Goal: Task Accomplishment & Management: Manage account settings

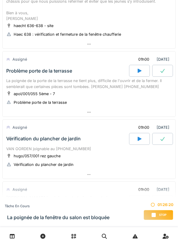
scroll to position [166, 0]
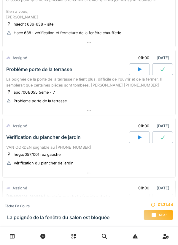
click at [161, 211] on div "Stop" at bounding box center [159, 215] width 30 height 10
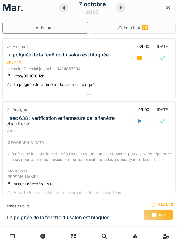
scroll to position [0, 0]
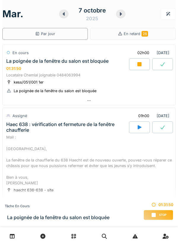
click at [159, 214] on span "Stop" at bounding box center [162, 214] width 7 height 4
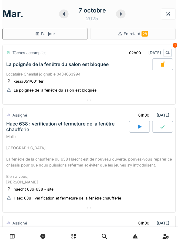
click at [139, 129] on div at bounding box center [139, 126] width 21 height 12
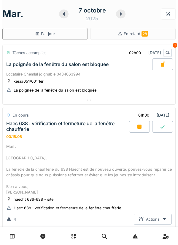
click at [67, 14] on div at bounding box center [63, 13] width 9 height 9
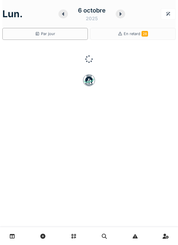
click at [67, 15] on div at bounding box center [62, 13] width 9 height 9
click at [63, 15] on icon at bounding box center [64, 14] width 6 height 5
click at [68, 15] on div at bounding box center [64, 13] width 9 height 9
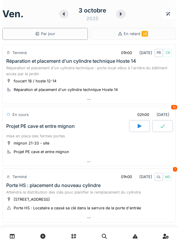
click at [63, 17] on div at bounding box center [63, 13] width 9 height 9
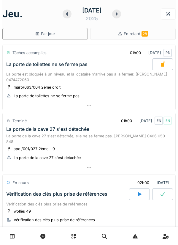
click at [66, 15] on icon at bounding box center [67, 14] width 6 height 5
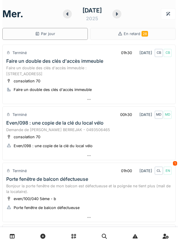
click at [66, 15] on icon at bounding box center [67, 14] width 6 height 5
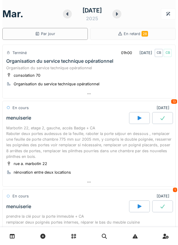
click at [64, 14] on icon at bounding box center [67, 14] width 6 height 5
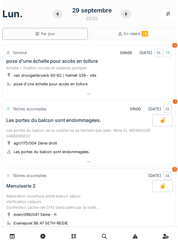
click at [59, 16] on icon at bounding box center [58, 14] width 6 height 5
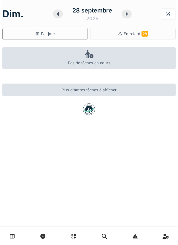
click at [58, 15] on icon at bounding box center [58, 14] width 2 height 4
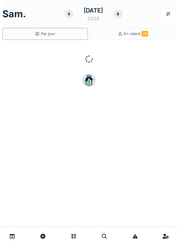
click at [64, 16] on div at bounding box center [68, 13] width 9 height 9
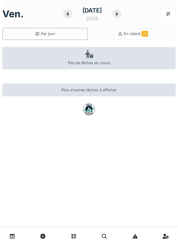
click at [65, 15] on icon at bounding box center [68, 14] width 6 height 5
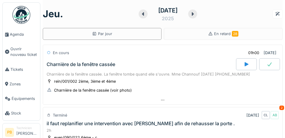
click at [139, 17] on div at bounding box center [143, 13] width 9 height 9
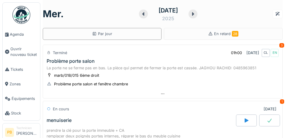
click at [140, 14] on icon at bounding box center [143, 14] width 6 height 5
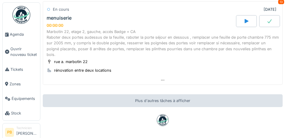
scroll to position [293, 0]
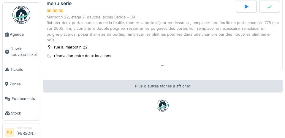
click at [19, 36] on span "Agenda" at bounding box center [24, 34] width 28 height 6
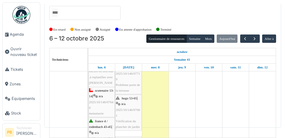
scroll to position [108, 0]
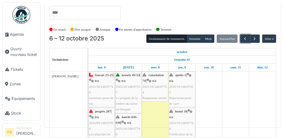
click at [243, 34] on button "button" at bounding box center [245, 38] width 10 height 9
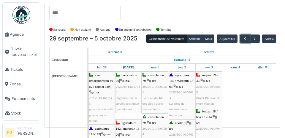
click at [245, 34] on button "button" at bounding box center [245, 38] width 10 height 9
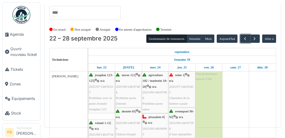
click at [243, 34] on button "button" at bounding box center [245, 38] width 10 height 9
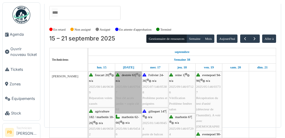
click at [132, 75] on link "destrée 63 | n/a 2025/09/146/07047 Test clé accès jardin + copie clé 63" at bounding box center [128, 92] width 26 height 42
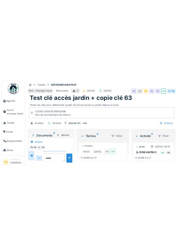
scroll to position [96, 0]
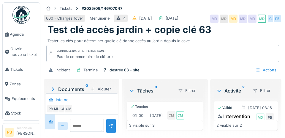
click at [103, 122] on div "Au 65 accès jardin 51x41" at bounding box center [87, 130] width 38 height 16
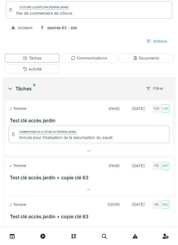
scroll to position [80, 0]
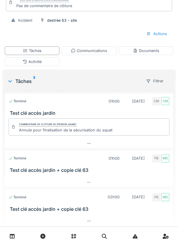
click at [94, 53] on div "Communications" at bounding box center [89, 50] width 55 height 9
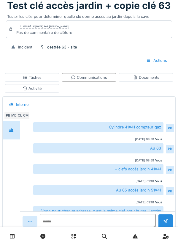
scroll to position [43, 0]
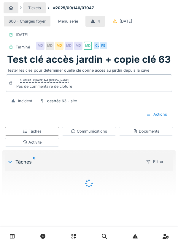
click at [18, 232] on link at bounding box center [12, 236] width 15 height 14
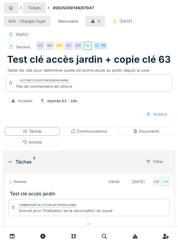
click at [19, 239] on link at bounding box center [12, 236] width 15 height 14
click at [20, 233] on link at bounding box center [12, 236] width 15 height 14
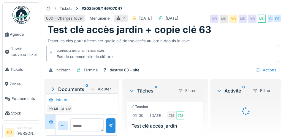
scroll to position [145, 0]
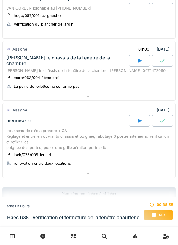
scroll to position [310, 0]
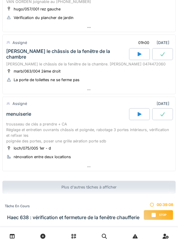
click at [23, 131] on div "trousseau de clés a prendre + CA Réglage et entretien ouvrants châssis et poign…" at bounding box center [89, 132] width 166 height 23
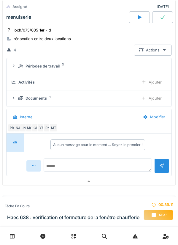
scroll to position [443, 0]
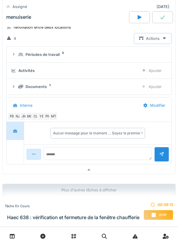
click at [14, 91] on div "Documents 1 Ajouter" at bounding box center [89, 86] width 156 height 11
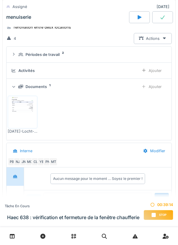
click at [13, 89] on div "Documents 1 Ajouter" at bounding box center [89, 86] width 156 height 11
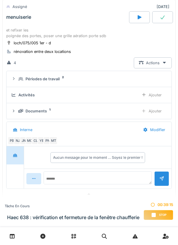
scroll to position [419, 0]
click at [19, 142] on div "NJ" at bounding box center [18, 140] width 8 height 8
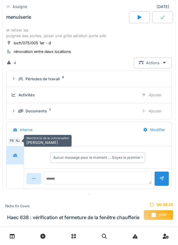
click at [111, 131] on div "Interne" at bounding box center [73, 129] width 130 height 13
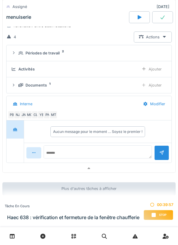
scroll to position [446, 0]
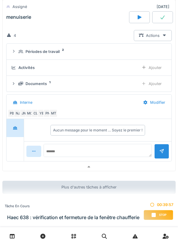
click at [161, 214] on span "Stop" at bounding box center [162, 214] width 7 height 4
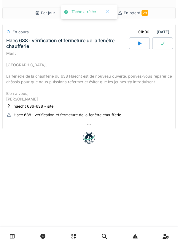
scroll to position [0, 0]
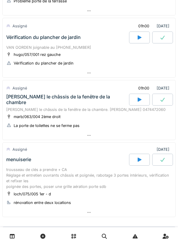
scroll to position [254, 0]
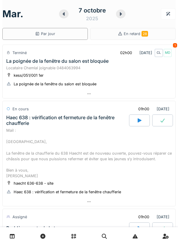
click at [6, 227] on div at bounding box center [89, 236] width 178 height 18
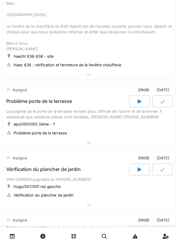
scroll to position [134, 0]
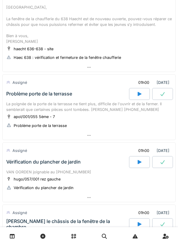
click at [138, 93] on icon at bounding box center [140, 94] width 4 height 4
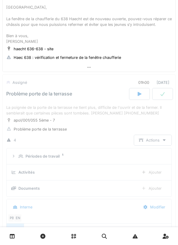
scroll to position [185, 0]
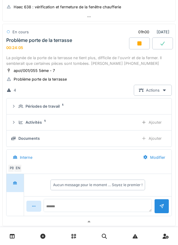
click at [151, 137] on div "Ajouter" at bounding box center [152, 138] width 30 height 11
click at [91, 204] on textarea at bounding box center [98, 208] width 108 height 19
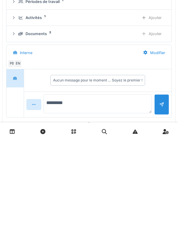
type textarea "**********"
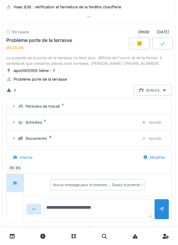
click at [118, 209] on textarea "**********" at bounding box center [98, 208] width 108 height 19
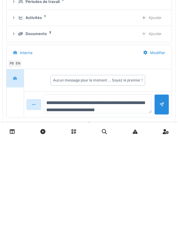
type textarea "**********"
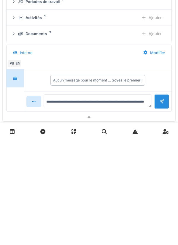
click at [161, 208] on div at bounding box center [161, 206] width 5 height 6
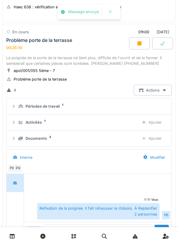
click at [158, 123] on div "Ajouter" at bounding box center [152, 122] width 30 height 11
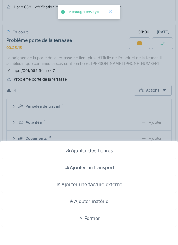
click at [114, 168] on div "Ajouter un transport" at bounding box center [88, 167] width 175 height 17
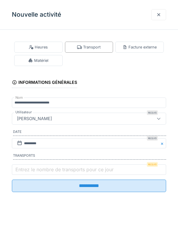
click at [86, 170] on label "Entrez le nombre de transports pour ce jour" at bounding box center [64, 169] width 101 height 7
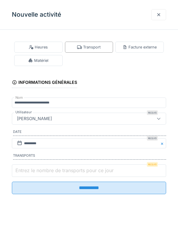
click at [86, 170] on input "Entrez le nombre de transports pour ce jour" at bounding box center [89, 170] width 154 height 12
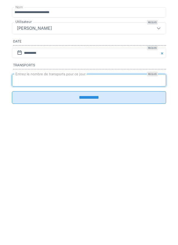
type input "*"
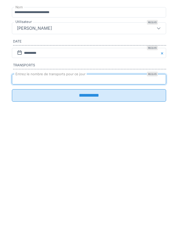
click at [99, 190] on input "**********" at bounding box center [89, 185] width 154 height 12
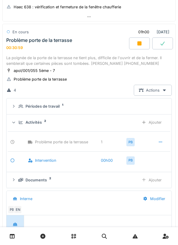
click at [139, 43] on icon at bounding box center [139, 43] width 4 height 4
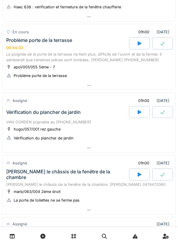
click at [137, 113] on icon at bounding box center [140, 112] width 6 height 5
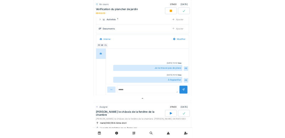
scroll to position [334, 0]
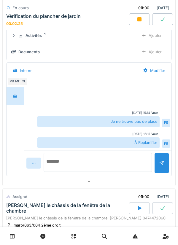
click at [97, 158] on textarea at bounding box center [98, 162] width 108 height 19
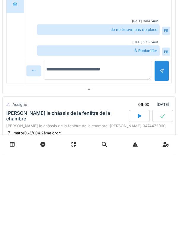
type textarea "**********"
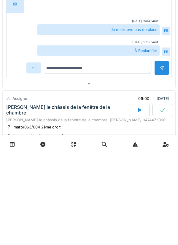
click at [162, 163] on div at bounding box center [161, 160] width 5 height 6
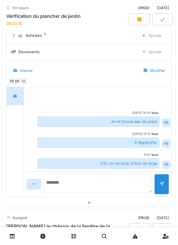
click at [89, 180] on textarea at bounding box center [98, 183] width 108 height 19
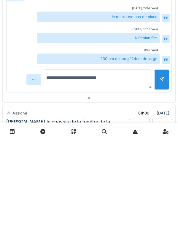
type textarea "**********"
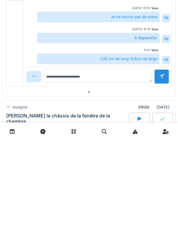
click at [160, 188] on div at bounding box center [161, 181] width 15 height 15
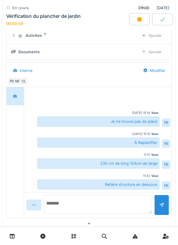
click at [104, 200] on textarea at bounding box center [98, 203] width 108 height 19
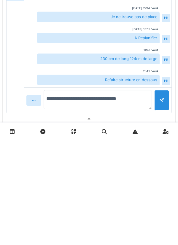
type textarea "**********"
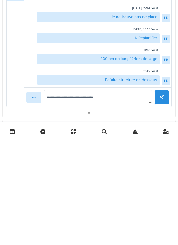
click at [159, 206] on div at bounding box center [161, 201] width 15 height 15
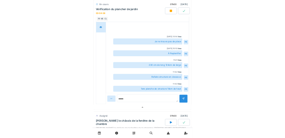
scroll to position [383, 0]
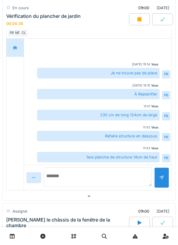
click at [105, 174] on textarea at bounding box center [98, 176] width 108 height 19
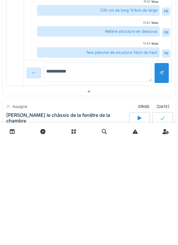
type textarea "**********"
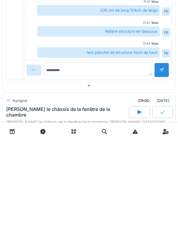
click at [161, 177] on div at bounding box center [161, 175] width 5 height 6
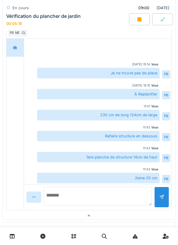
click at [109, 194] on textarea at bounding box center [98, 195] width 108 height 19
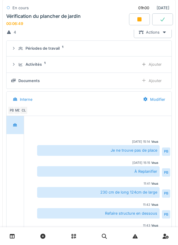
scroll to position [288, 0]
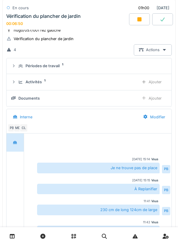
click at [150, 99] on div "Ajouter" at bounding box center [152, 98] width 30 height 11
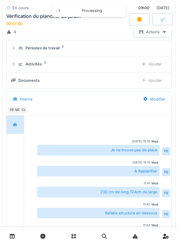
scroll to position [303, 0]
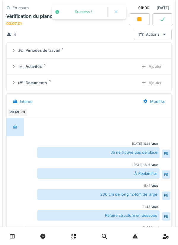
click at [157, 68] on div "Ajouter" at bounding box center [152, 66] width 30 height 11
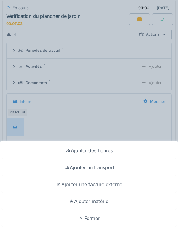
click at [109, 167] on div "Ajouter un transport" at bounding box center [88, 167] width 175 height 17
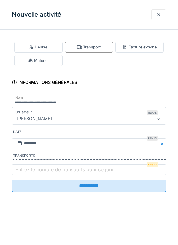
click at [104, 170] on label "Entrez le nombre de transports pour ce jour" at bounding box center [64, 169] width 101 height 7
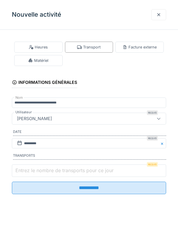
click at [104, 170] on input "Entrez le nombre de transports pour ce jour" at bounding box center [89, 170] width 154 height 12
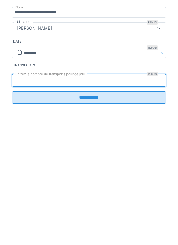
type input "*"
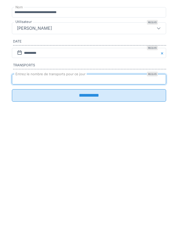
click at [99, 191] on input "**********" at bounding box center [89, 185] width 154 height 12
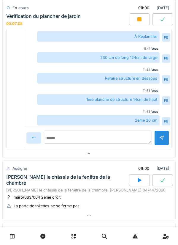
scroll to position [484, 0]
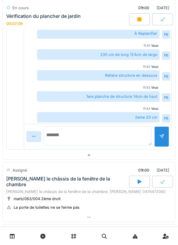
click at [100, 135] on textarea at bounding box center [98, 135] width 108 height 19
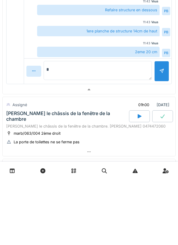
type textarea "**"
type textarea "**********"
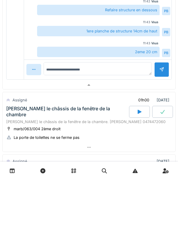
click at [161, 135] on div at bounding box center [161, 135] width 5 height 6
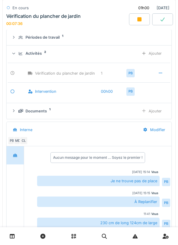
scroll to position [312, 0]
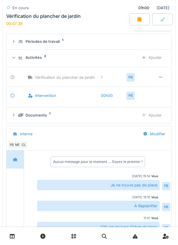
click at [137, 18] on icon at bounding box center [140, 19] width 6 height 5
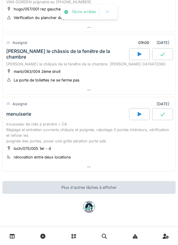
scroll to position [305, 0]
